Goal: Information Seeking & Learning: Learn about a topic

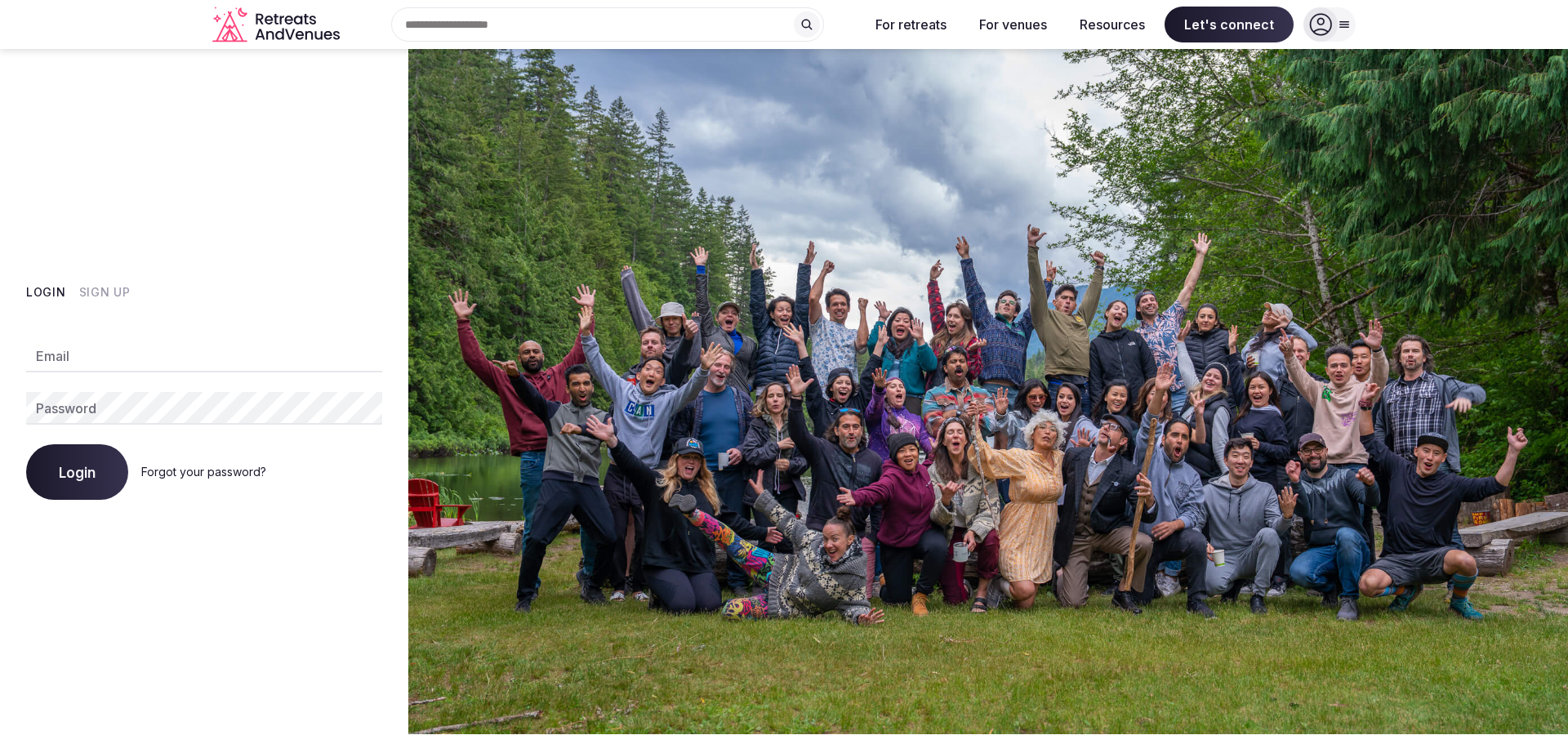
click at [193, 338] on div "Email Password Login Forgot your password?" at bounding box center [204, 410] width 356 height 180
click at [155, 366] on input "Email" at bounding box center [204, 356] width 356 height 33
type input "**********"
click at [82, 480] on div "Login Forgot your password?" at bounding box center [204, 472] width 356 height 56
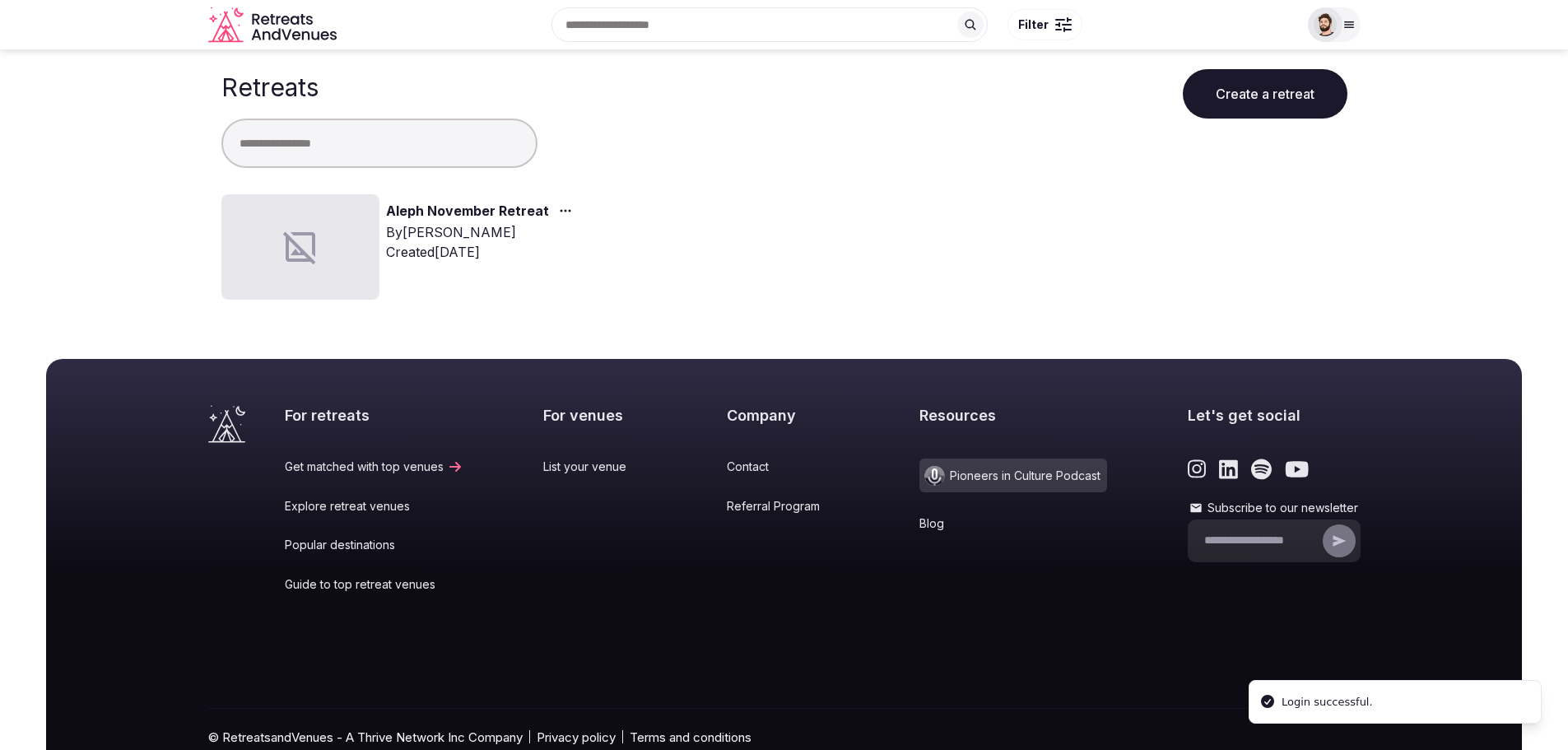
click at [410, 220] on link "Aleph November Retreat" at bounding box center [467, 211] width 163 height 21
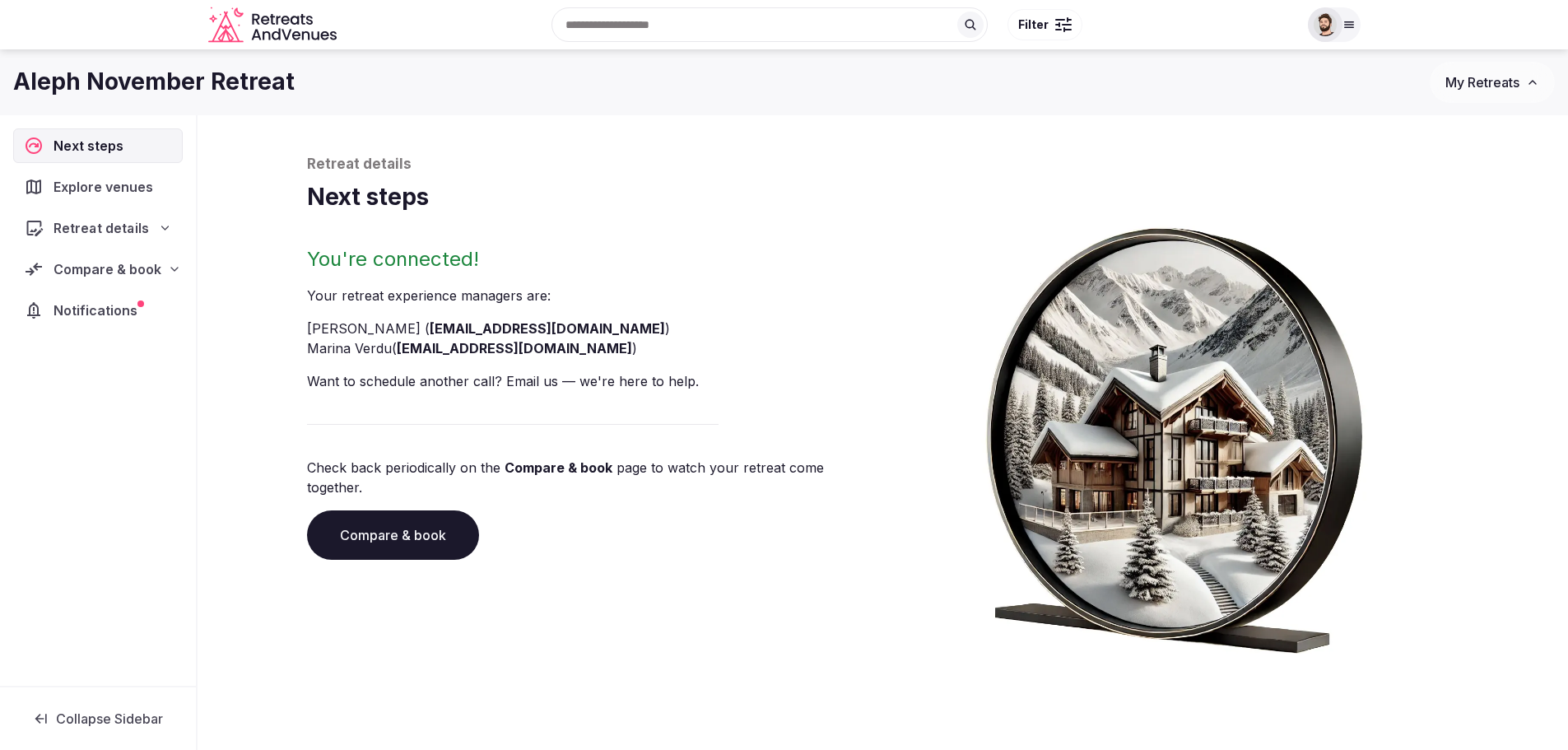
click at [127, 226] on span "Retreat details" at bounding box center [101, 228] width 94 height 20
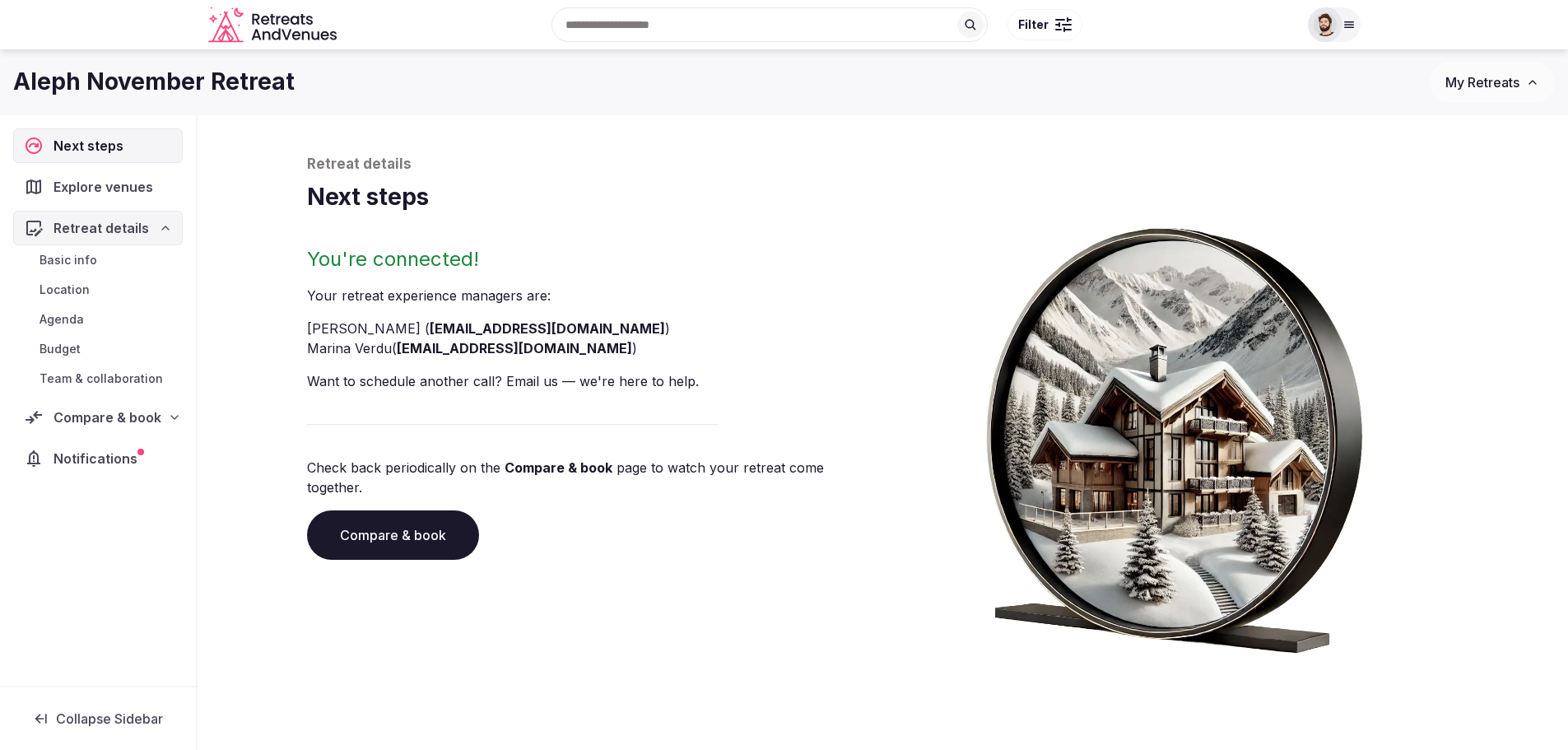
click at [127, 256] on link "Basic info" at bounding box center [98, 260] width 169 height 23
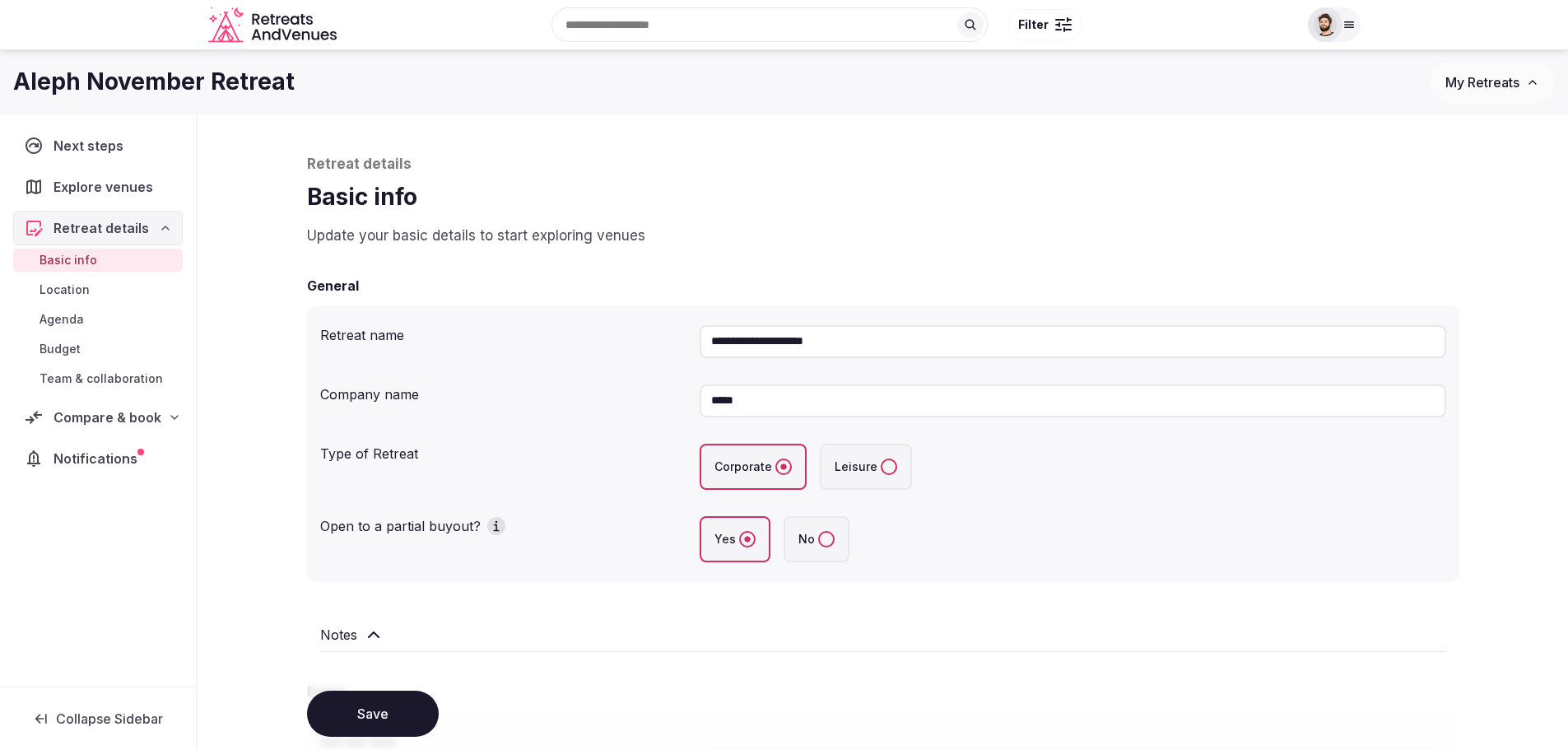
click at [103, 268] on link "Basic info" at bounding box center [98, 260] width 169 height 23
click at [97, 284] on link "Location" at bounding box center [98, 290] width 169 height 23
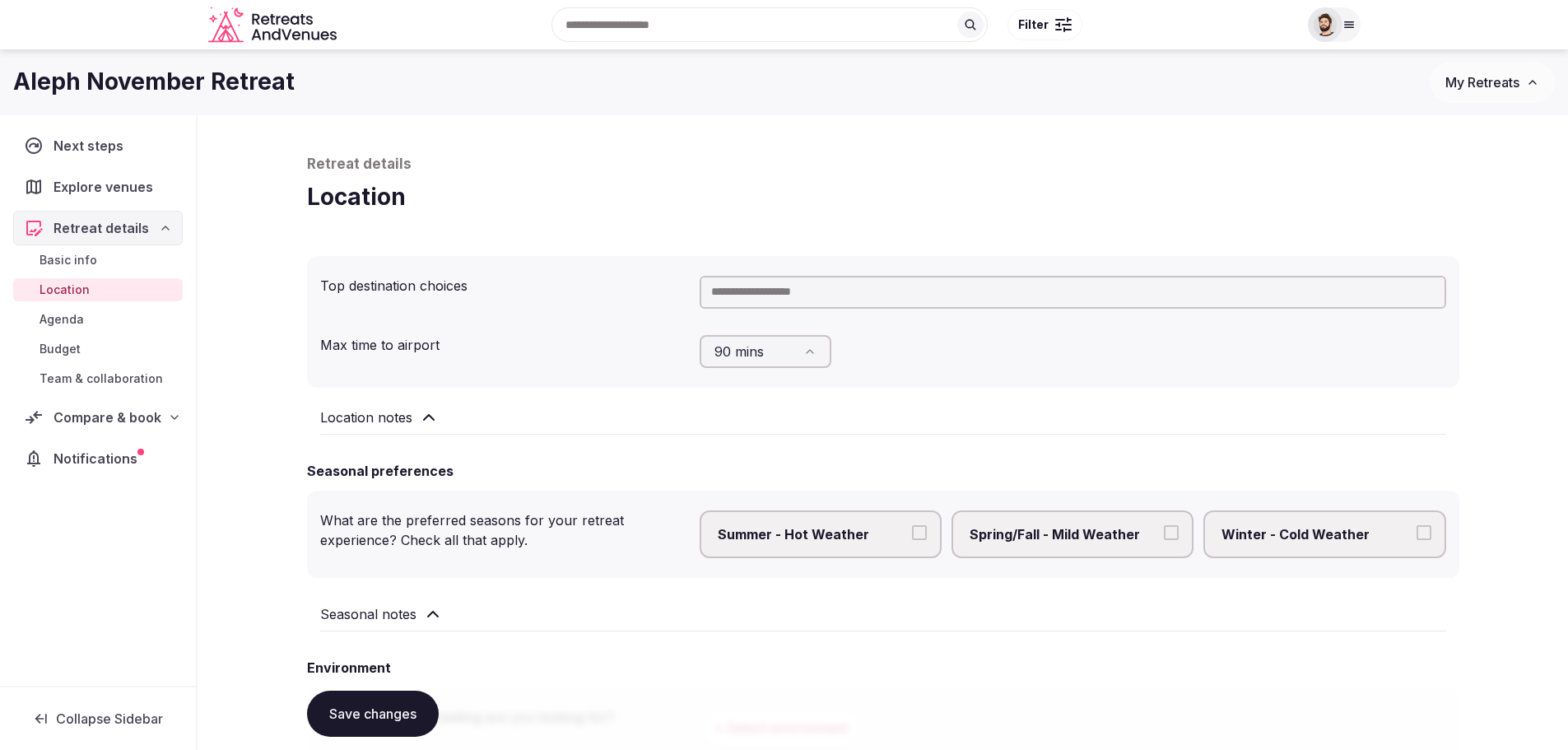
click at [103, 319] on link "Agenda" at bounding box center [98, 319] width 169 height 23
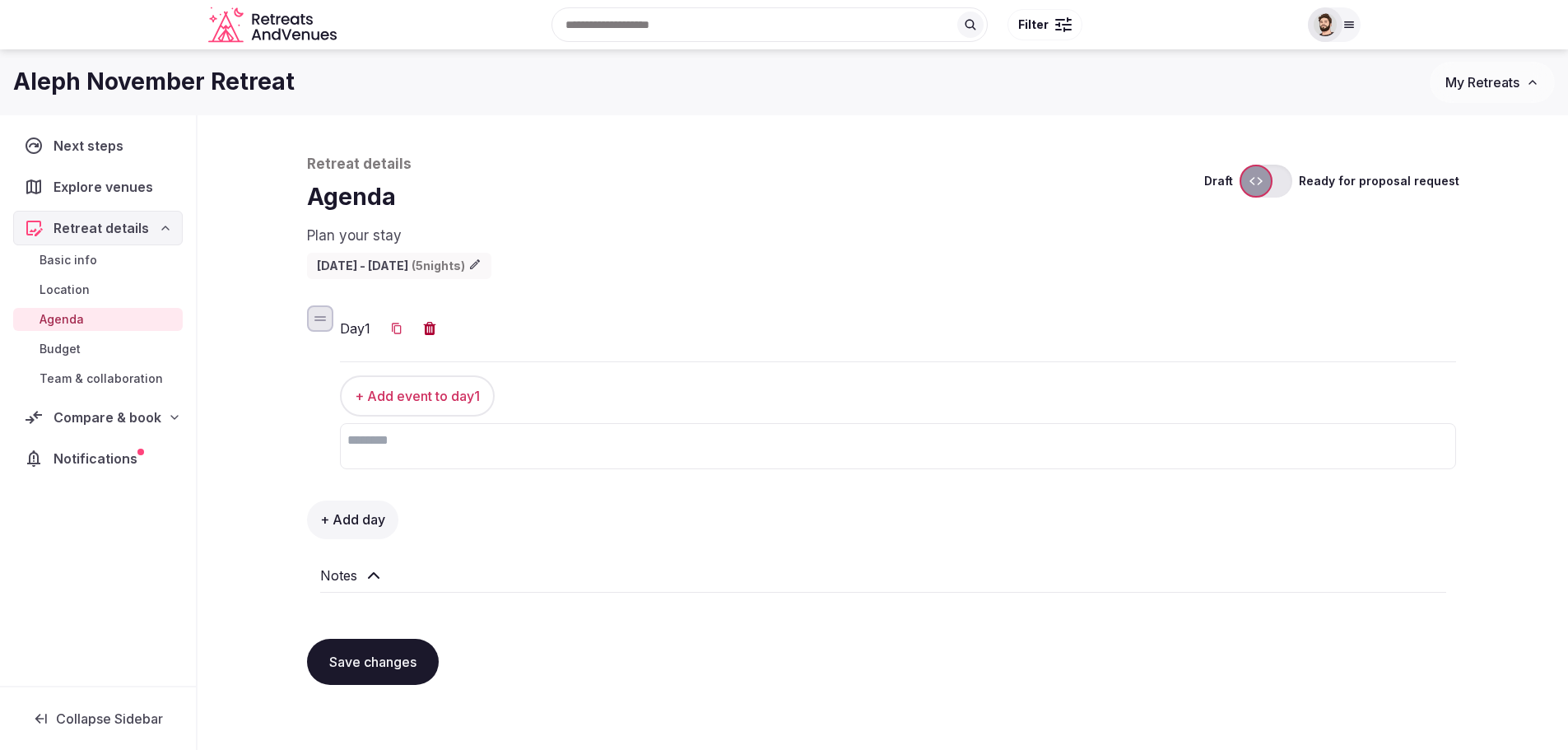
click at [95, 295] on link "Location" at bounding box center [98, 290] width 169 height 23
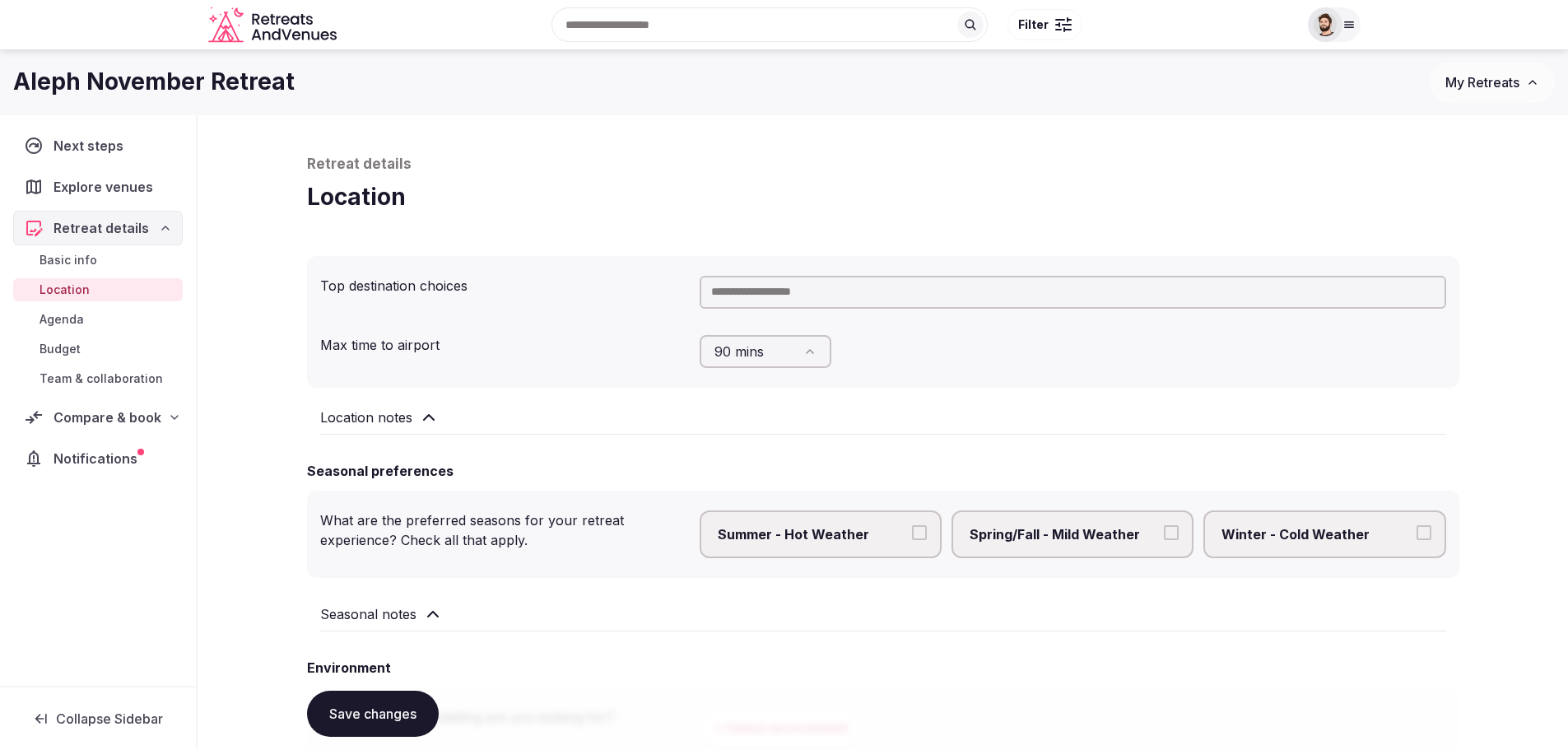
click at [95, 295] on link "Location" at bounding box center [98, 290] width 169 height 23
click at [130, 186] on span "Explore venues" at bounding box center [106, 187] width 106 height 20
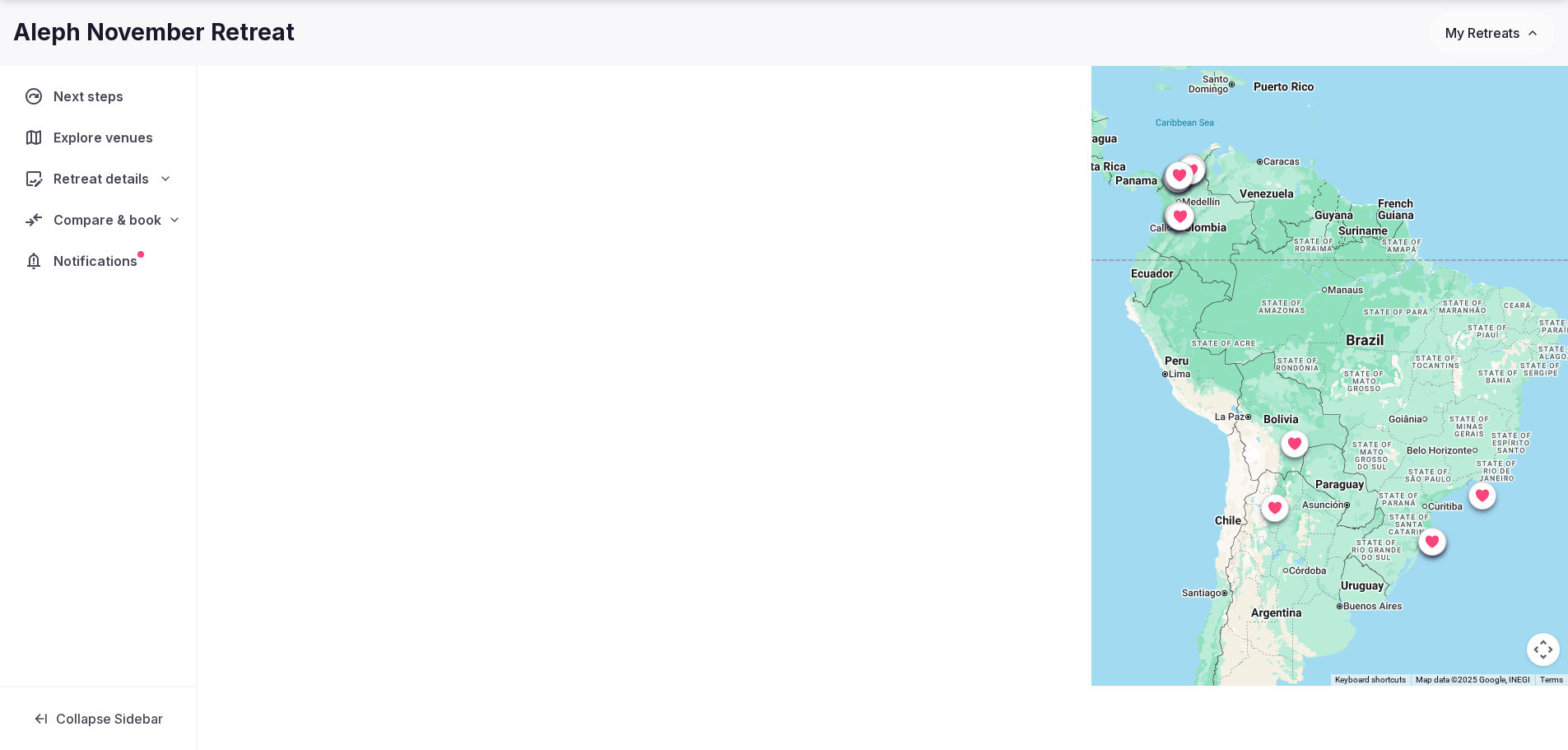
scroll to position [122, 0]
